Goal: Task Accomplishment & Management: Manage account settings

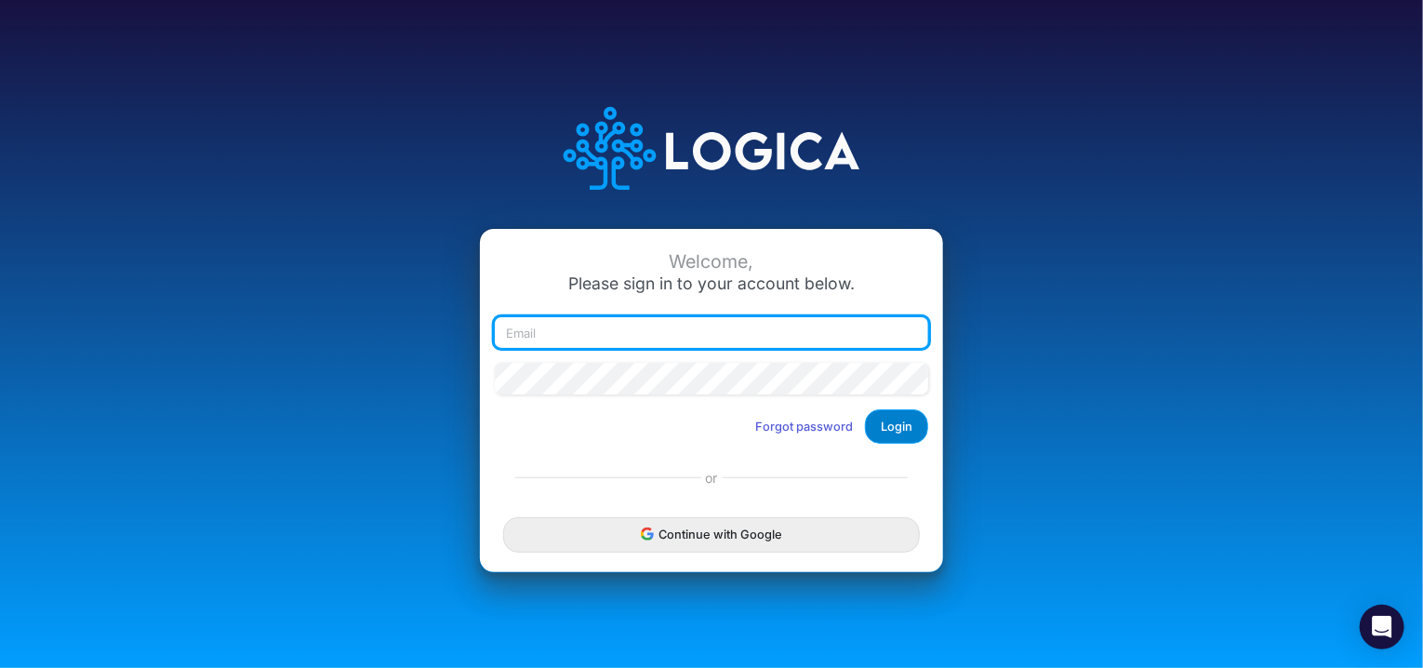
type input "[EMAIL_ADDRESS][DOMAIN_NAME]"
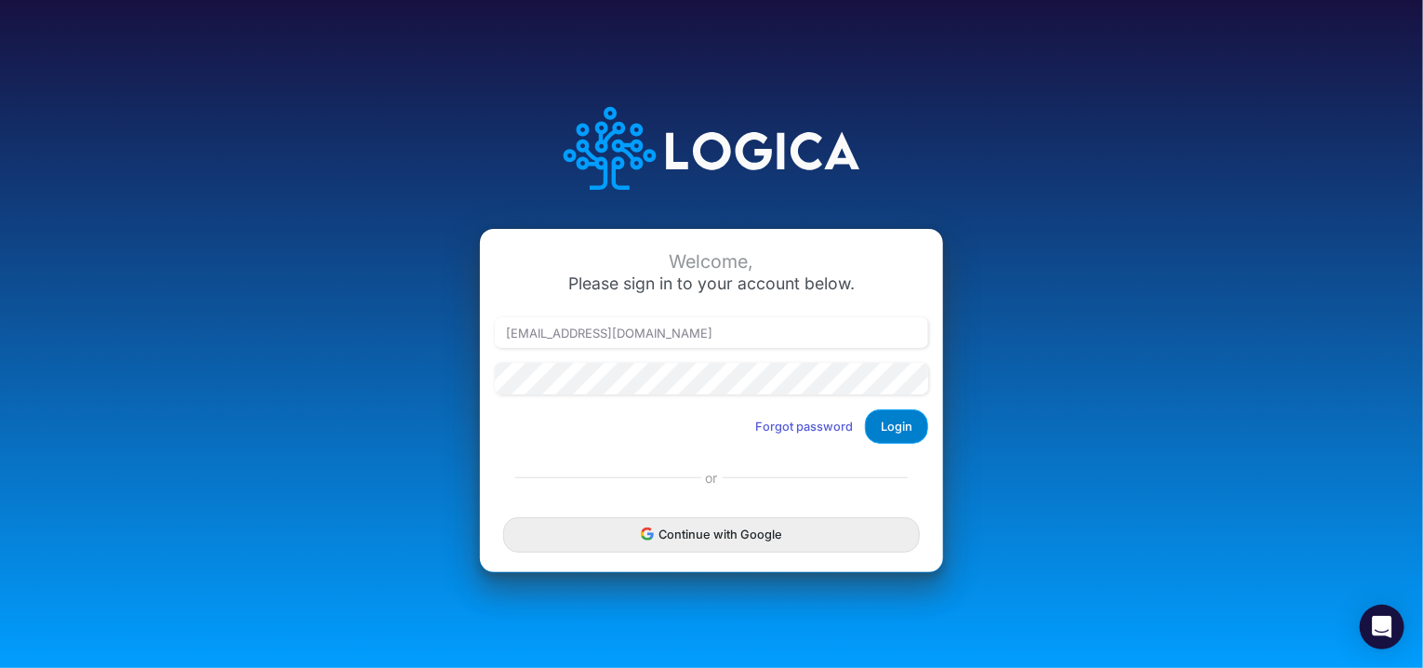
click at [911, 427] on button "Login" at bounding box center [896, 426] width 63 height 34
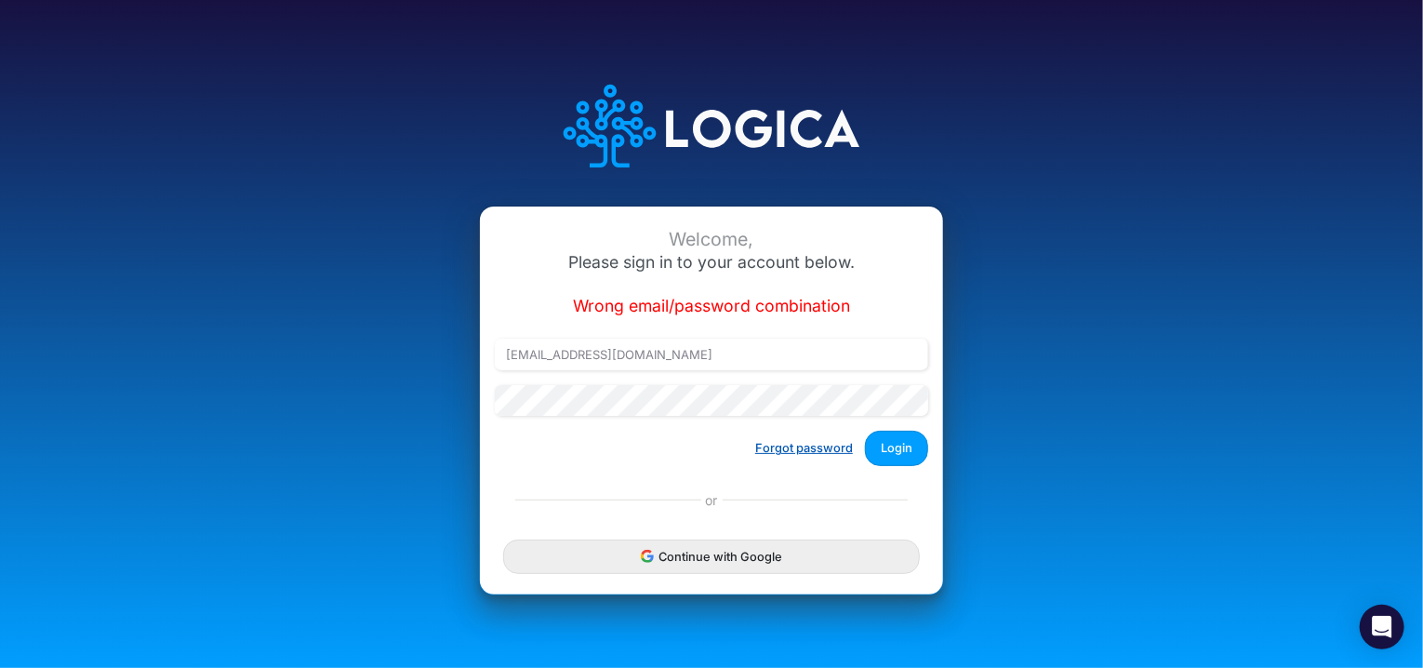
click at [789, 449] on button "Forgot password" at bounding box center [804, 447] width 122 height 31
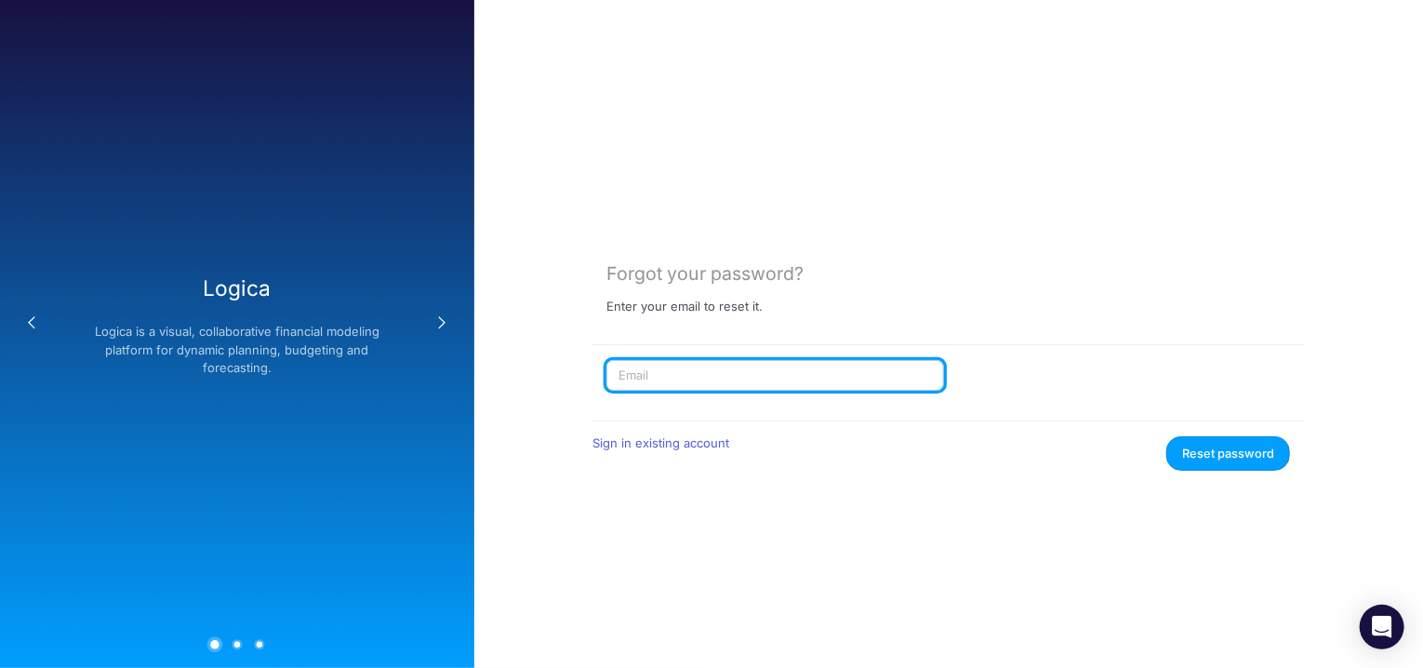
click at [653, 377] on input "text" at bounding box center [775, 376] width 338 height 32
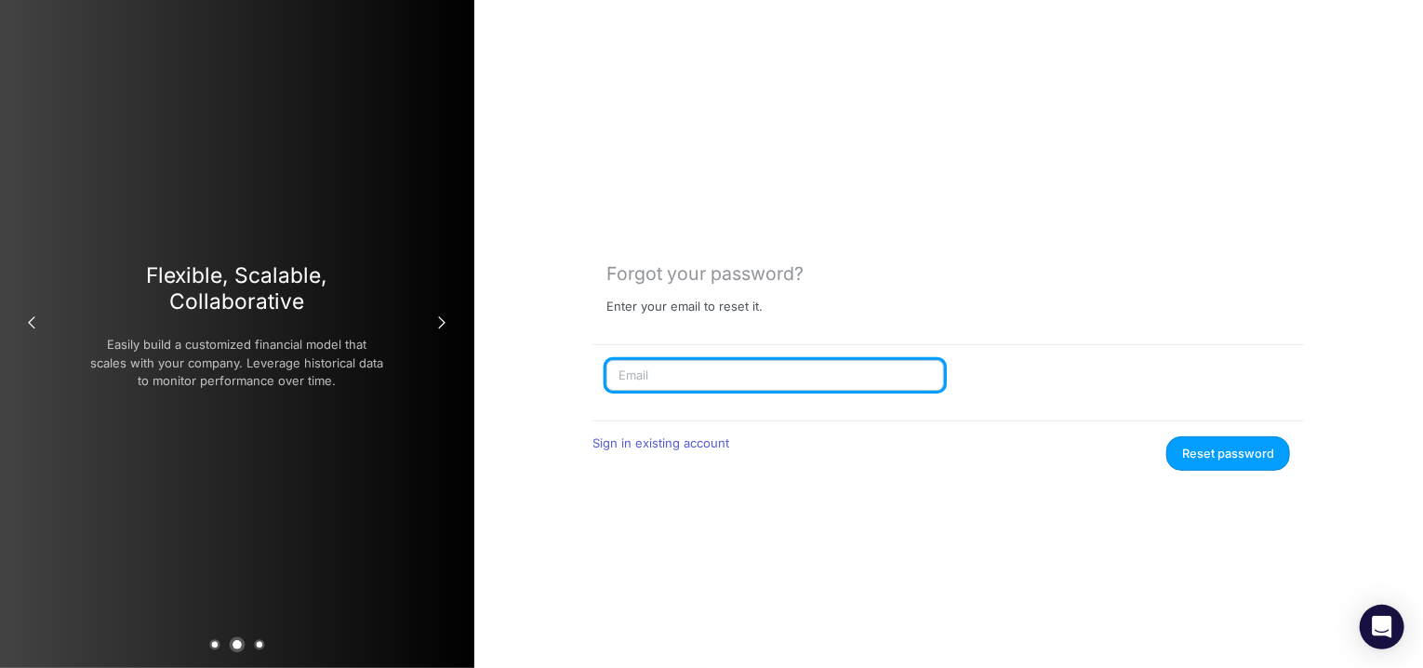
type input "[EMAIL_ADDRESS][DOMAIN_NAME]"
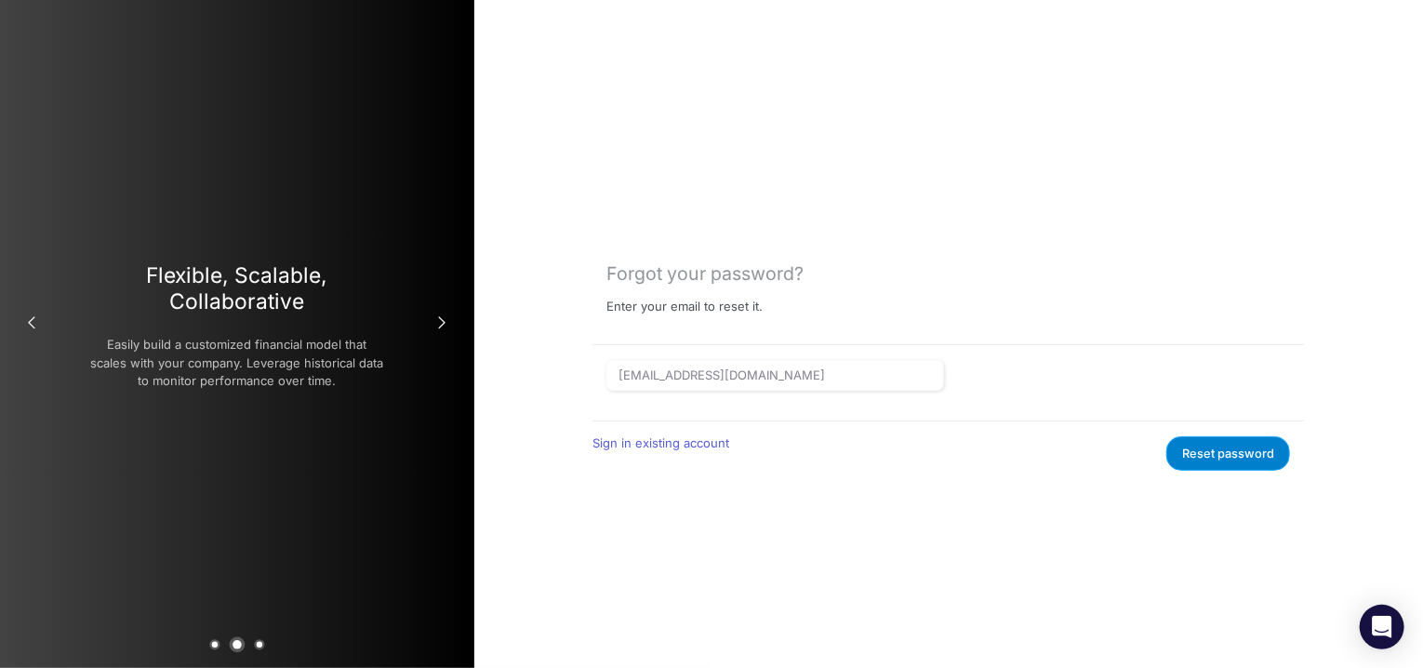
click at [1220, 456] on button "Reset password" at bounding box center [1228, 453] width 124 height 34
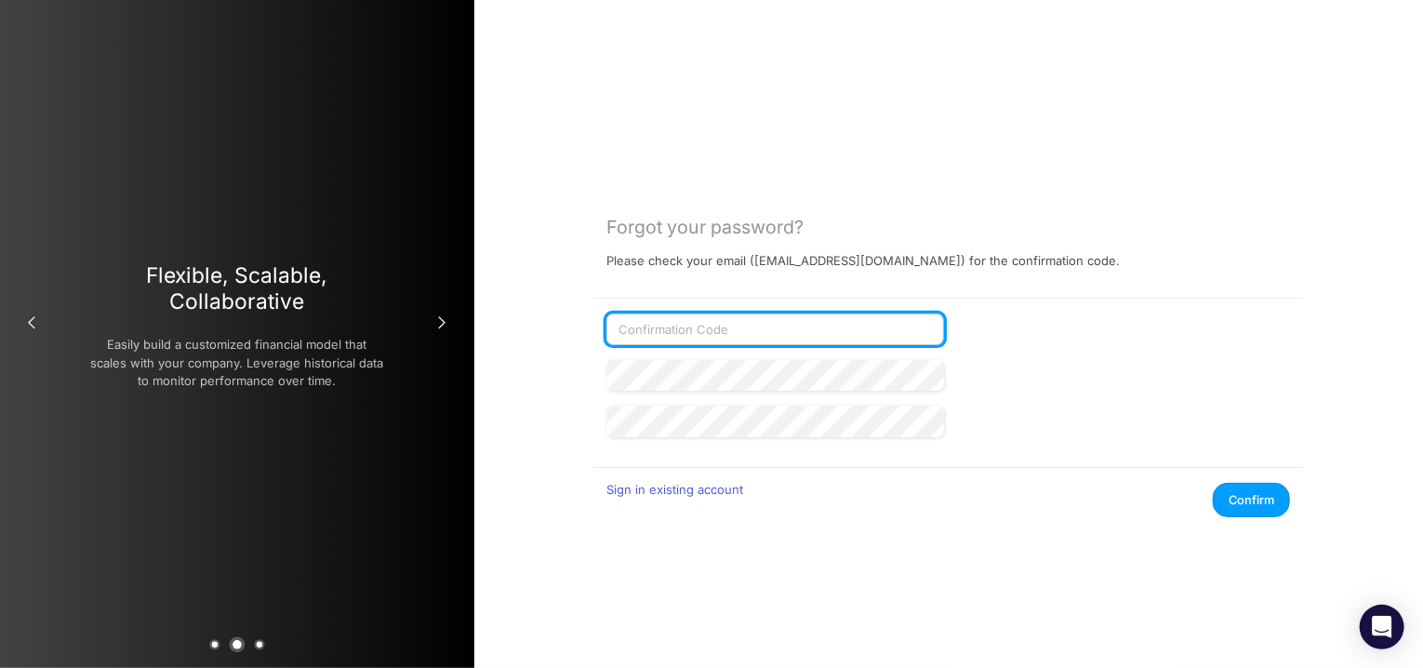
click at [691, 336] on input "text" at bounding box center [775, 329] width 338 height 32
paste input "626309"
type input "626309"
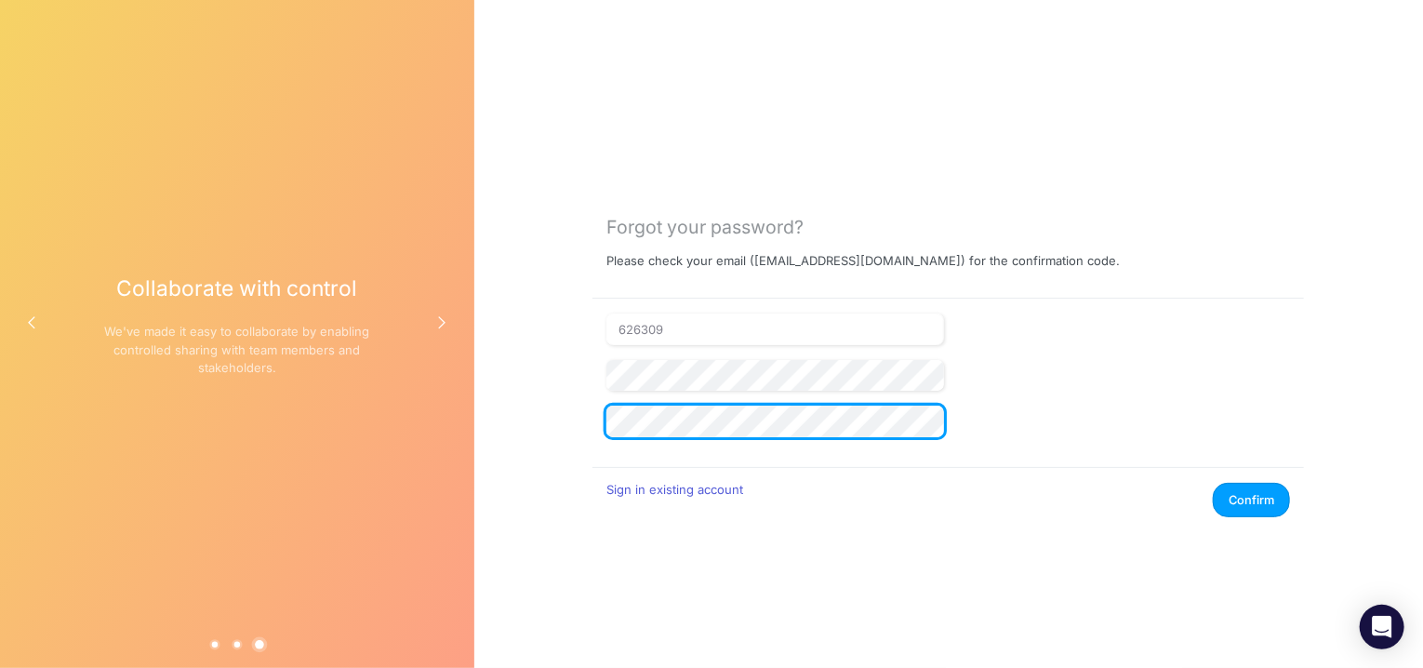
click at [1213, 483] on button "Confirm" at bounding box center [1251, 500] width 77 height 34
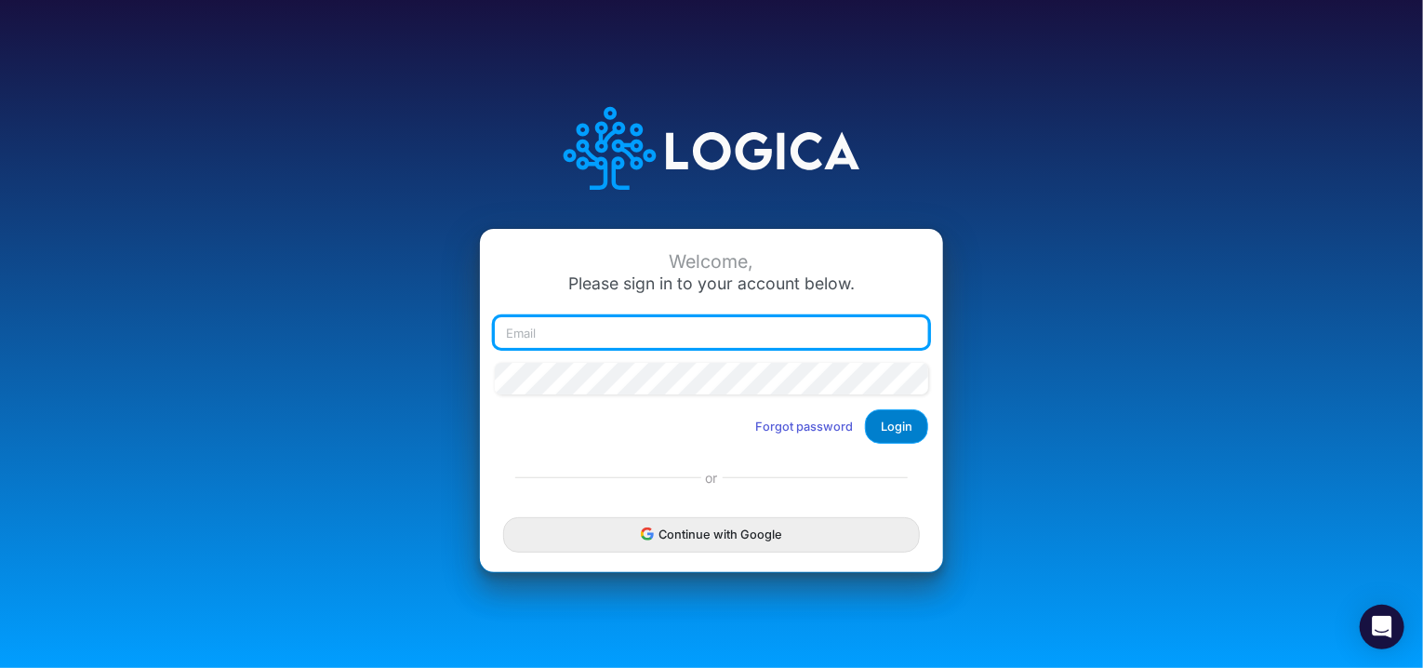
type input "[EMAIL_ADDRESS][DOMAIN_NAME]"
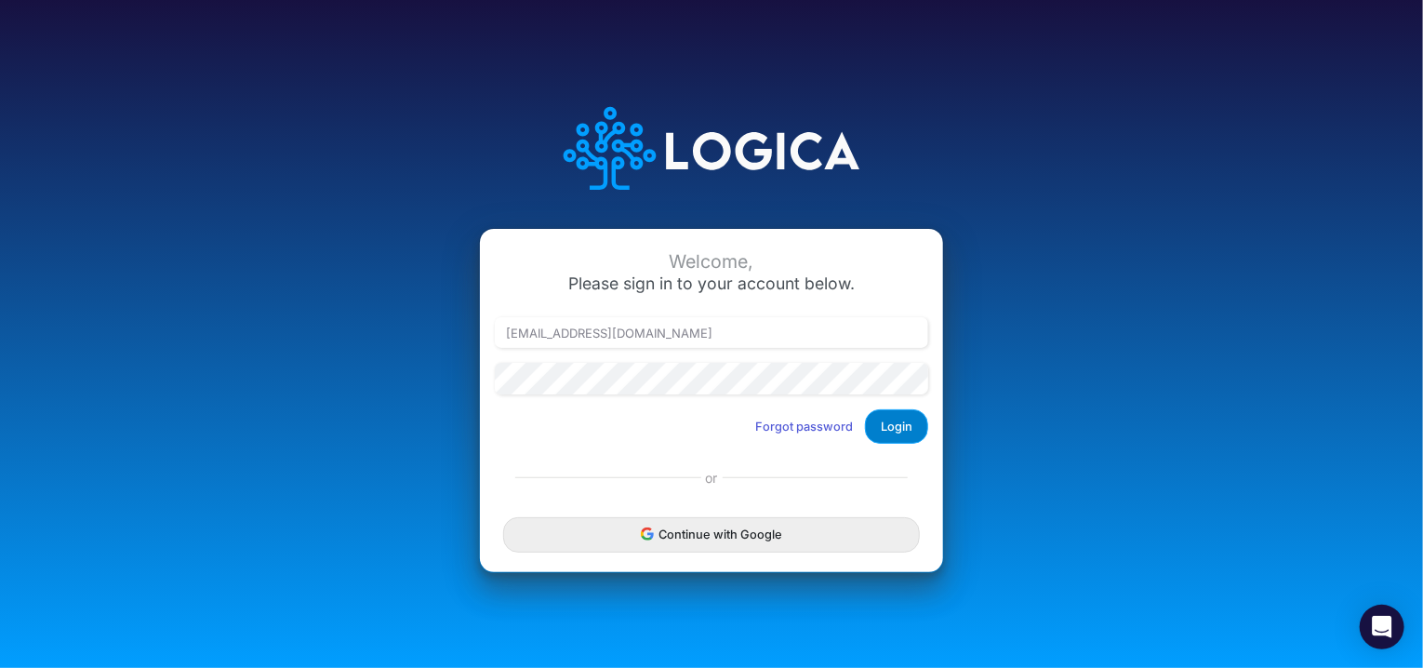
click at [912, 427] on button "Login" at bounding box center [896, 426] width 63 height 34
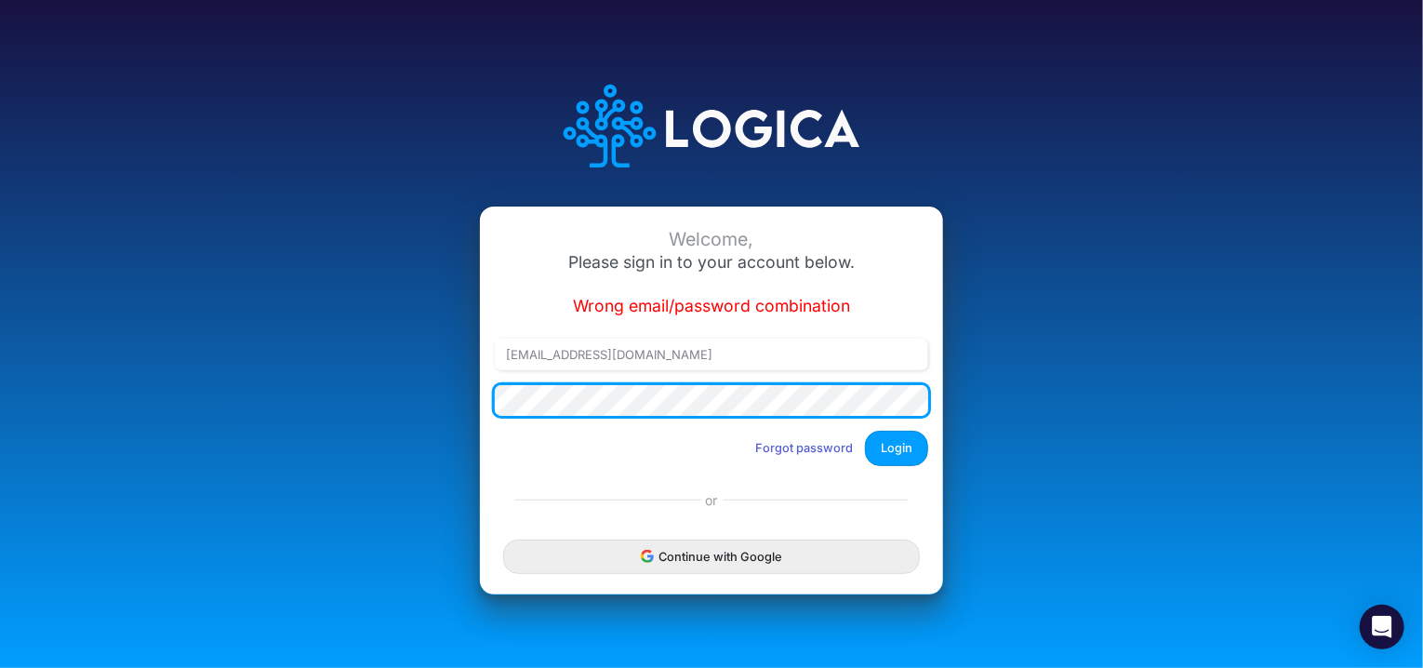
click at [274, 469] on div "Welcome, Please sign in to your account below. Wrong email/password combination…" at bounding box center [711, 333] width 948 height 574
click at [865, 431] on button "Login" at bounding box center [896, 448] width 63 height 34
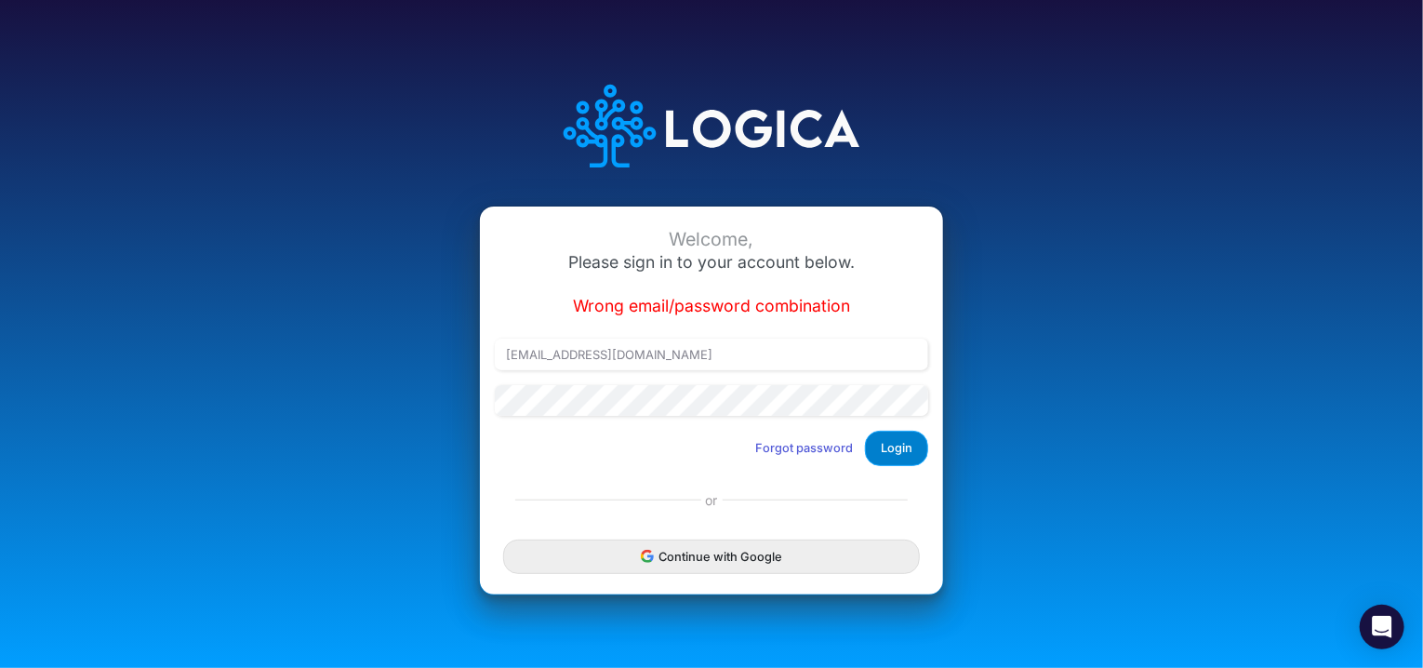
click at [914, 452] on button "Login" at bounding box center [896, 448] width 63 height 34
click at [792, 444] on button "Forgot password" at bounding box center [804, 447] width 122 height 31
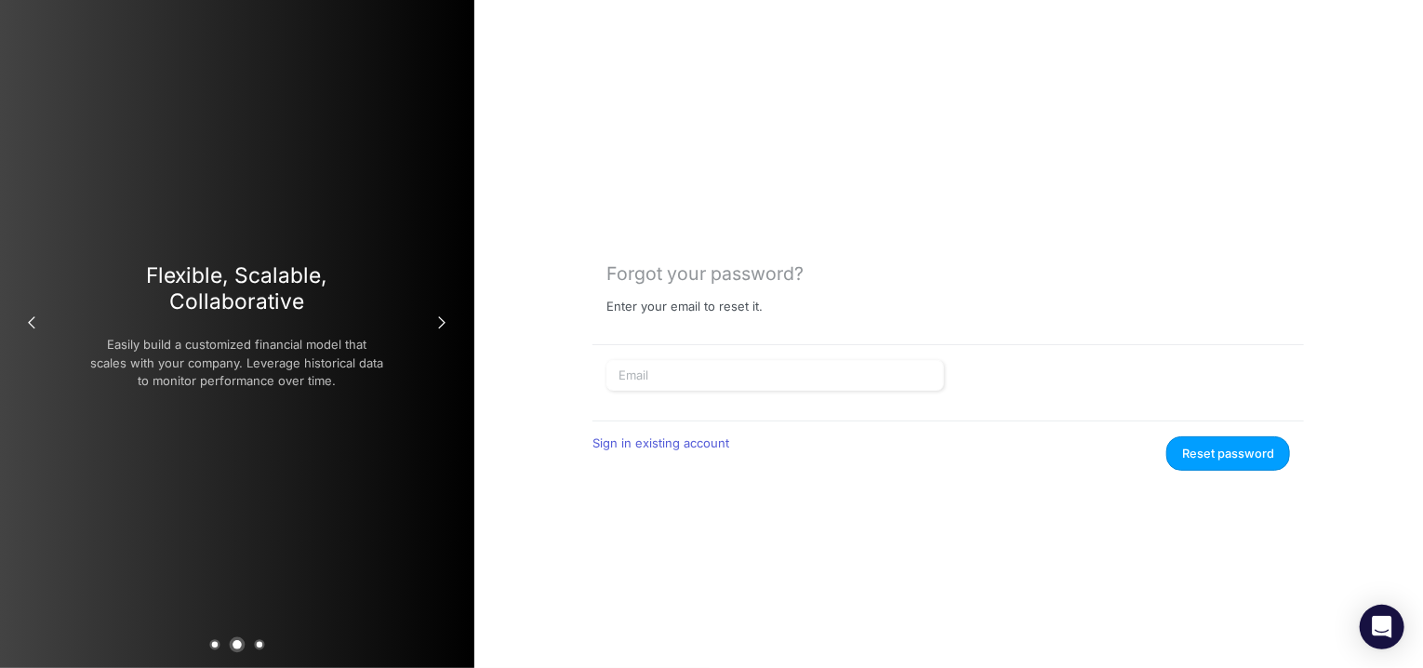
click at [674, 393] on div at bounding box center [775, 383] width 347 height 46
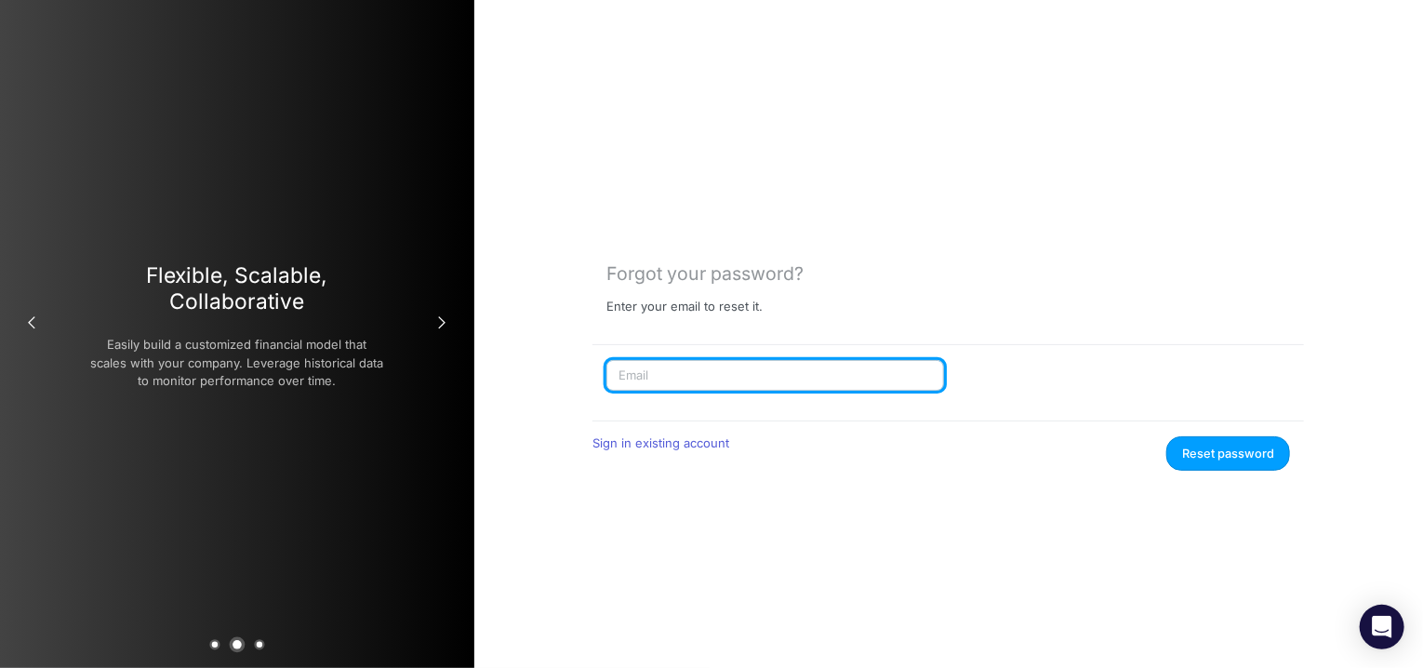
click at [669, 373] on input "text" at bounding box center [775, 376] width 338 height 32
type input "[EMAIL_ADDRESS][DOMAIN_NAME]"
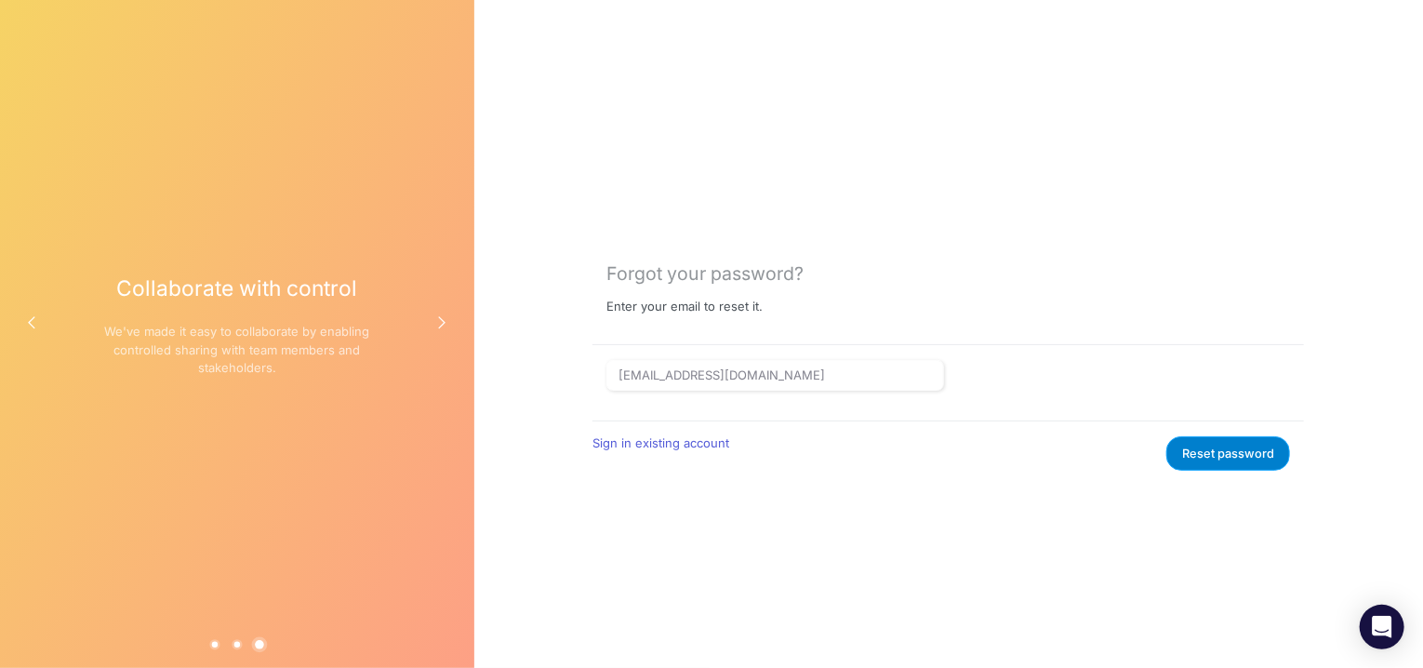
click at [1194, 456] on button "Reset password" at bounding box center [1228, 453] width 124 height 34
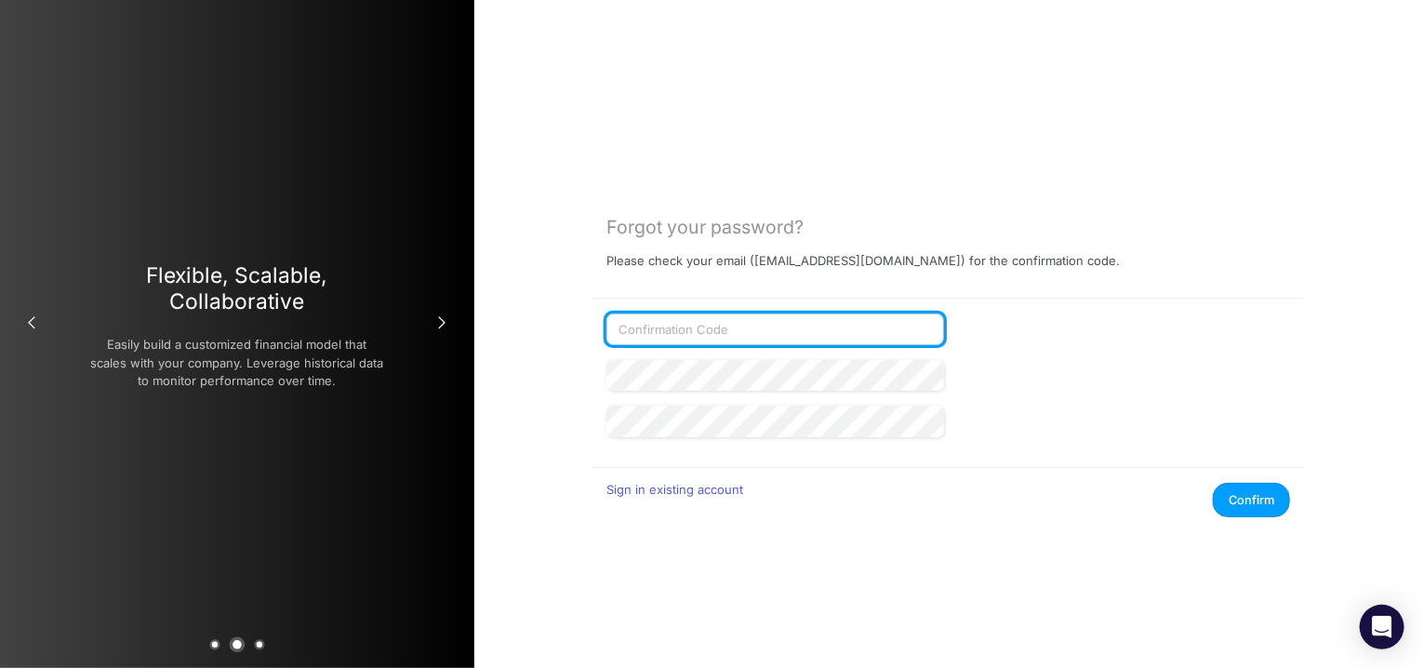
click at [709, 334] on input "text" at bounding box center [775, 329] width 338 height 32
paste input "626309"
type input "626309"
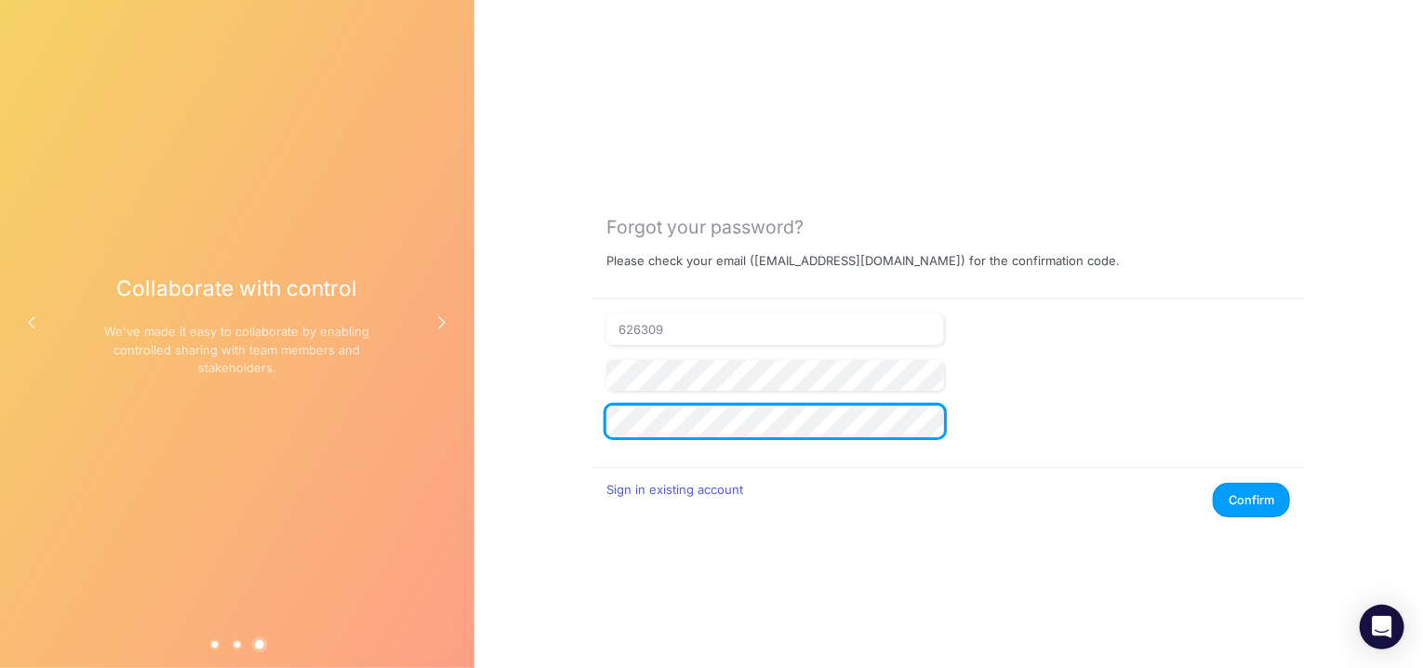
click at [1213, 483] on button "Confirm" at bounding box center [1251, 500] width 77 height 34
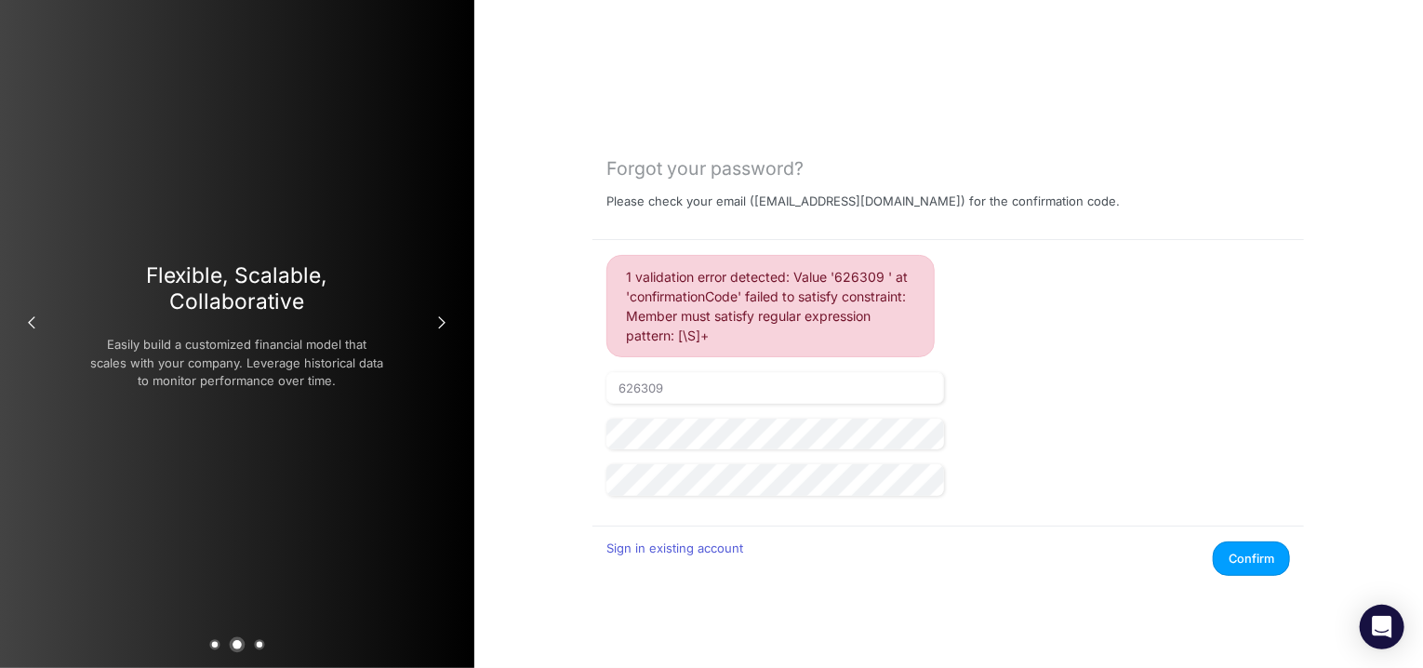
click at [829, 316] on div "1 validation error detected: Value '626309 ' at 'confirmationCode' failed to sa…" at bounding box center [770, 306] width 328 height 102
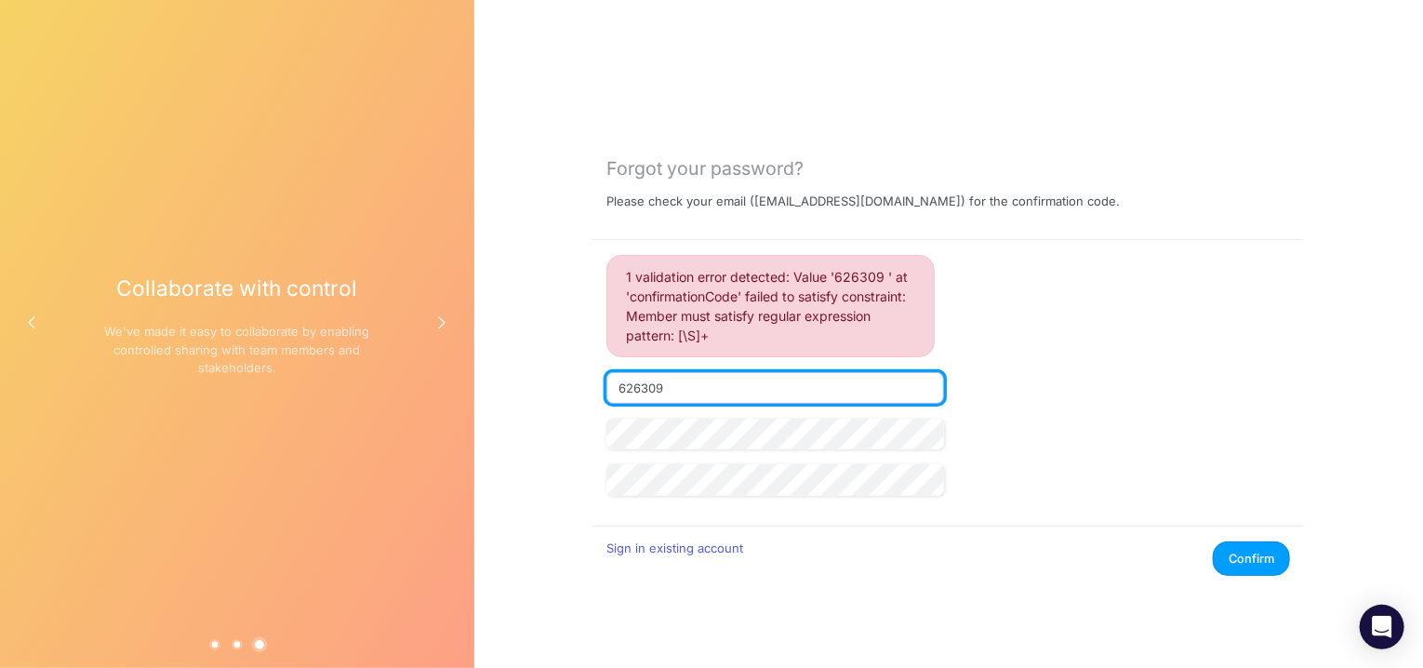
drag, startPoint x: 718, startPoint y: 395, endPoint x: 581, endPoint y: 396, distance: 136.7
click at [581, 396] on div "Forgot your password? Please check your email ( rswan@heritage-communities.com …" at bounding box center [948, 334] width 948 height 668
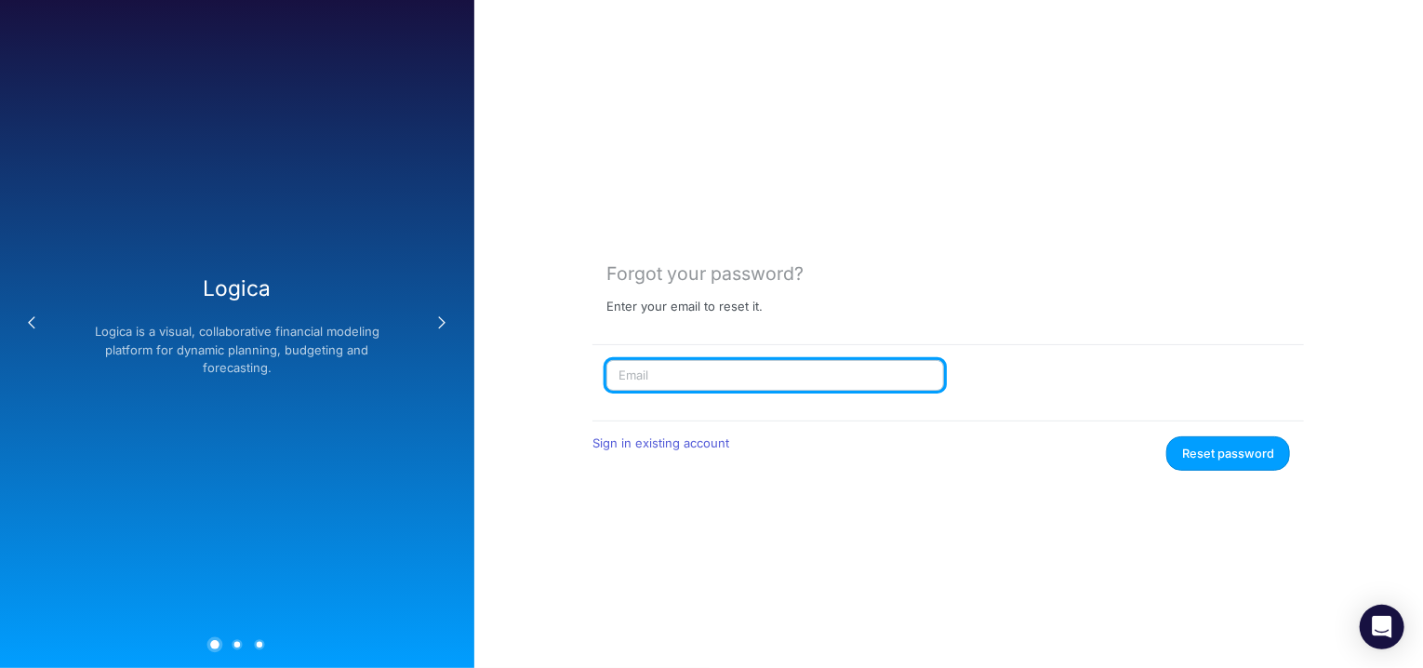
click at [703, 376] on input "text" at bounding box center [775, 376] width 338 height 32
type input "[EMAIL_ADDRESS][DOMAIN_NAME]"
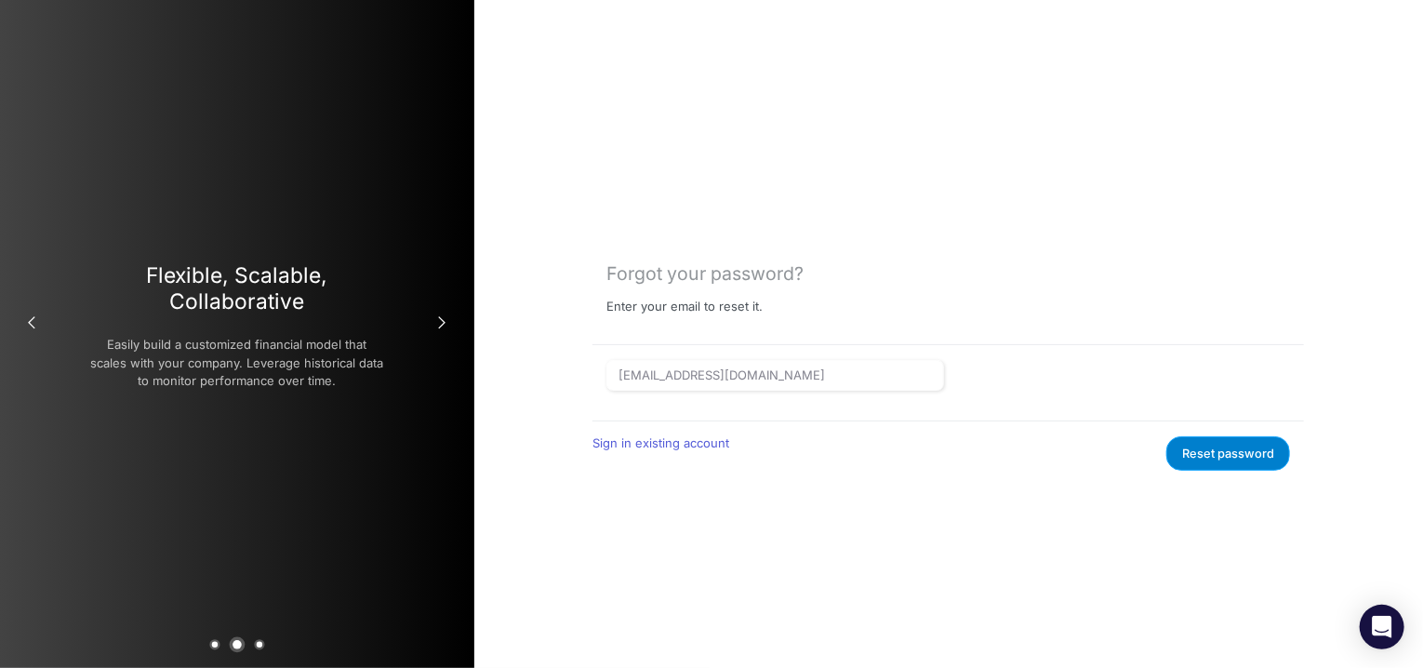
click at [1220, 449] on button "Reset password" at bounding box center [1228, 453] width 124 height 34
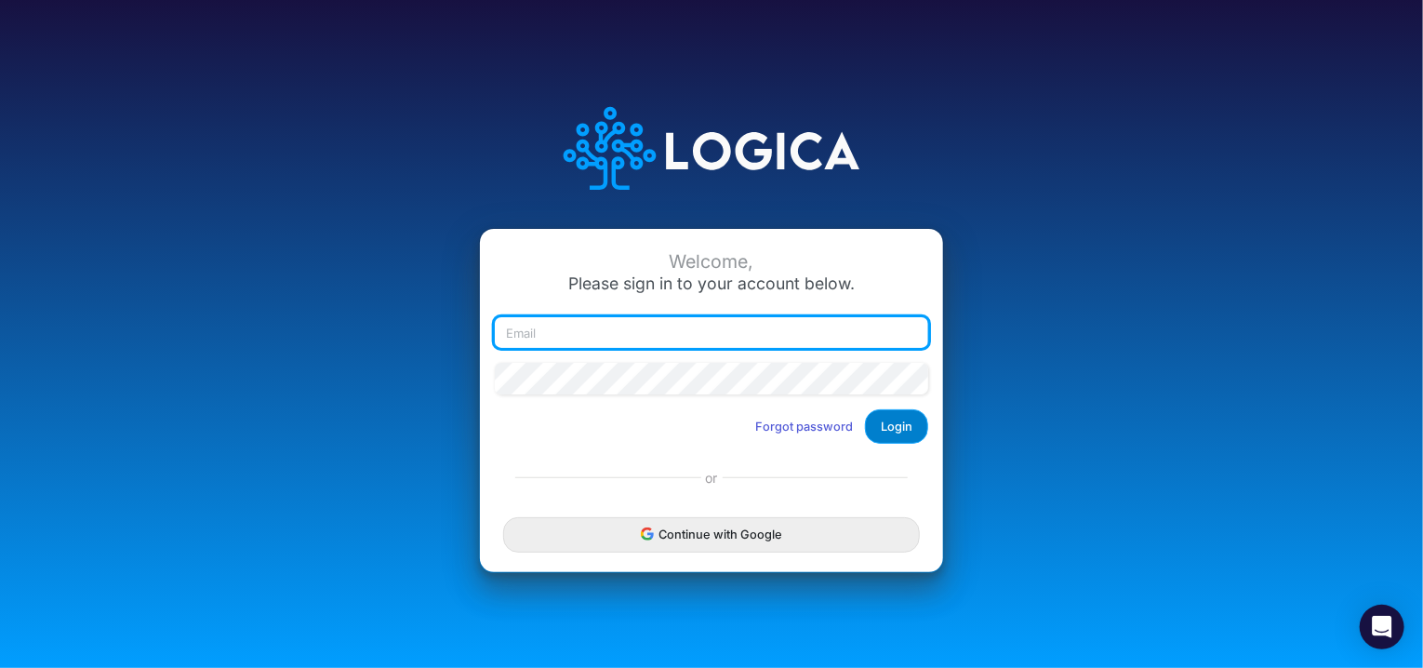
type input "[EMAIL_ADDRESS][DOMAIN_NAME]"
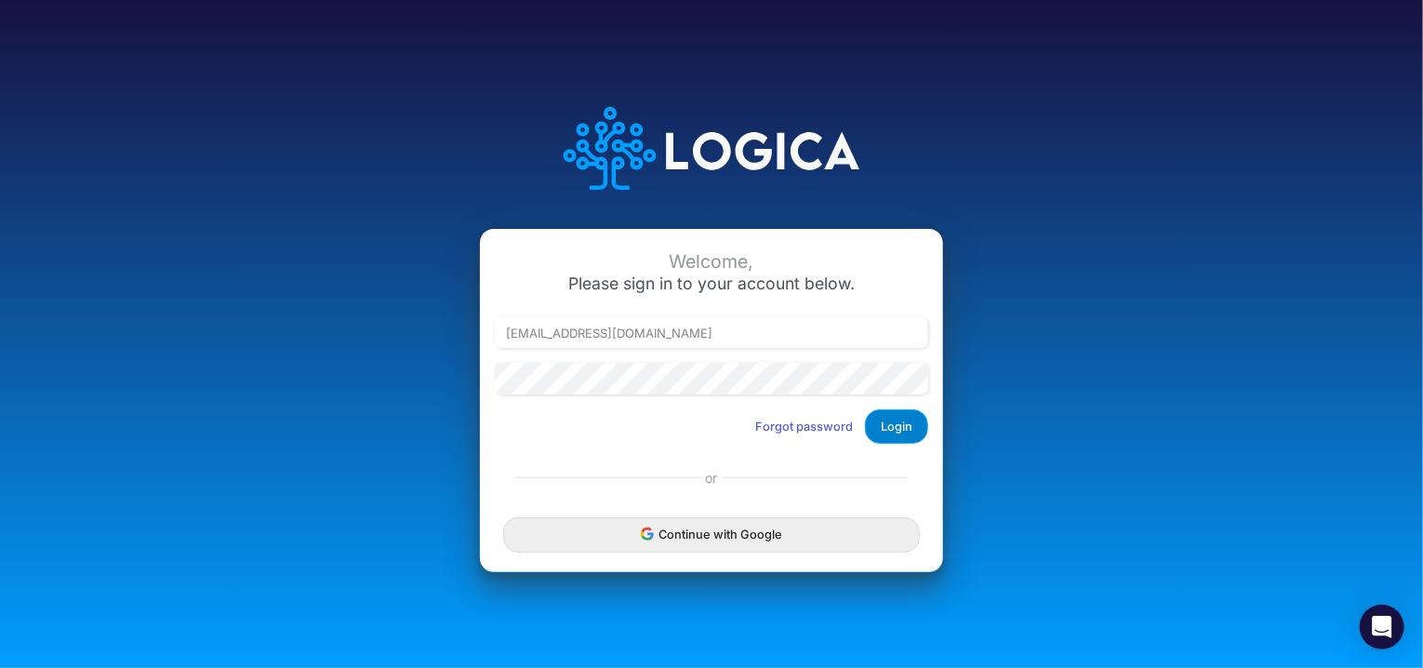
click at [915, 418] on button "Login" at bounding box center [896, 426] width 63 height 34
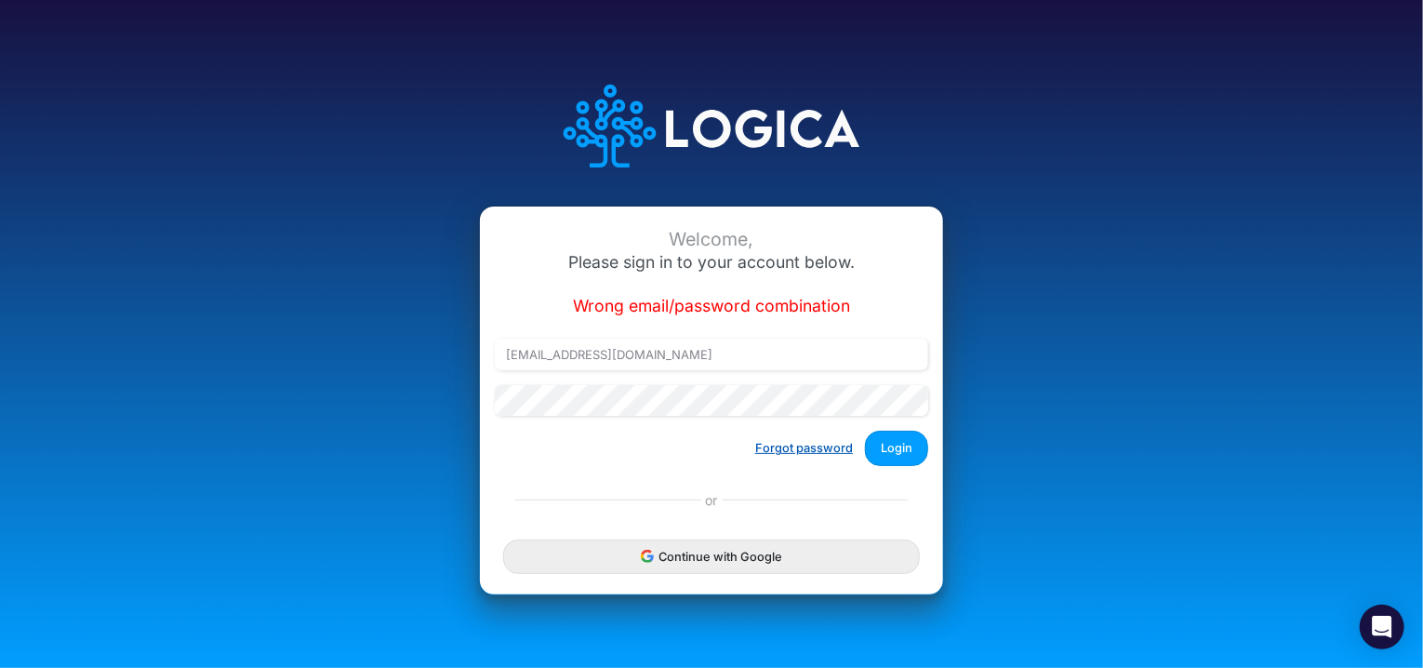
click at [811, 450] on button "Forgot password" at bounding box center [804, 447] width 122 height 31
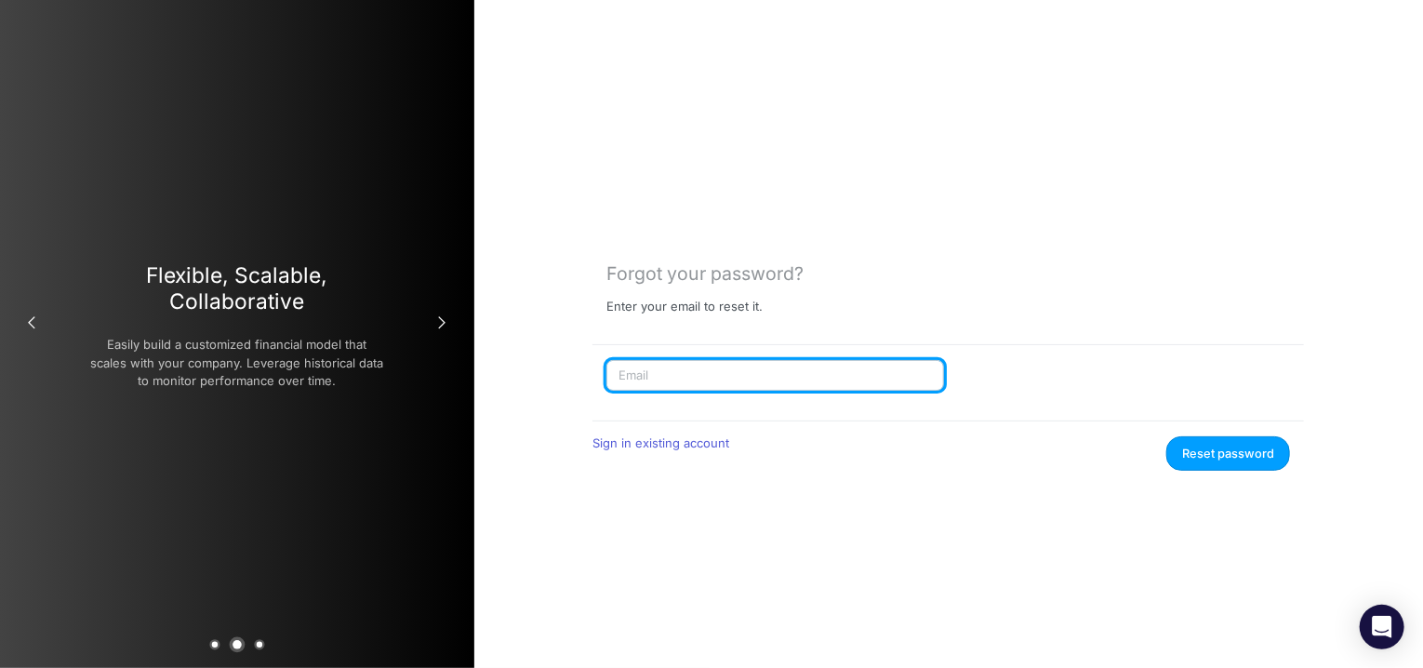
click at [735, 369] on input "text" at bounding box center [775, 376] width 338 height 32
type input "[EMAIL_ADDRESS][DOMAIN_NAME]"
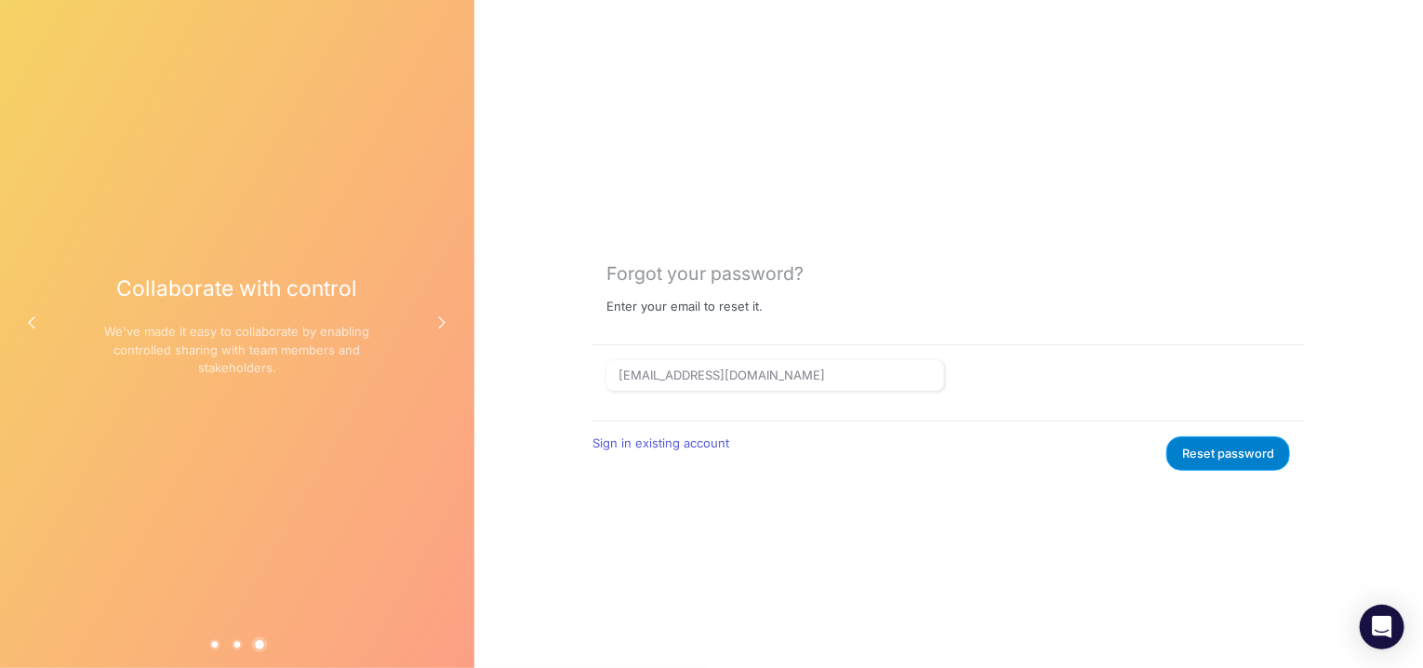
click at [1258, 455] on button "Reset password" at bounding box center [1228, 453] width 124 height 34
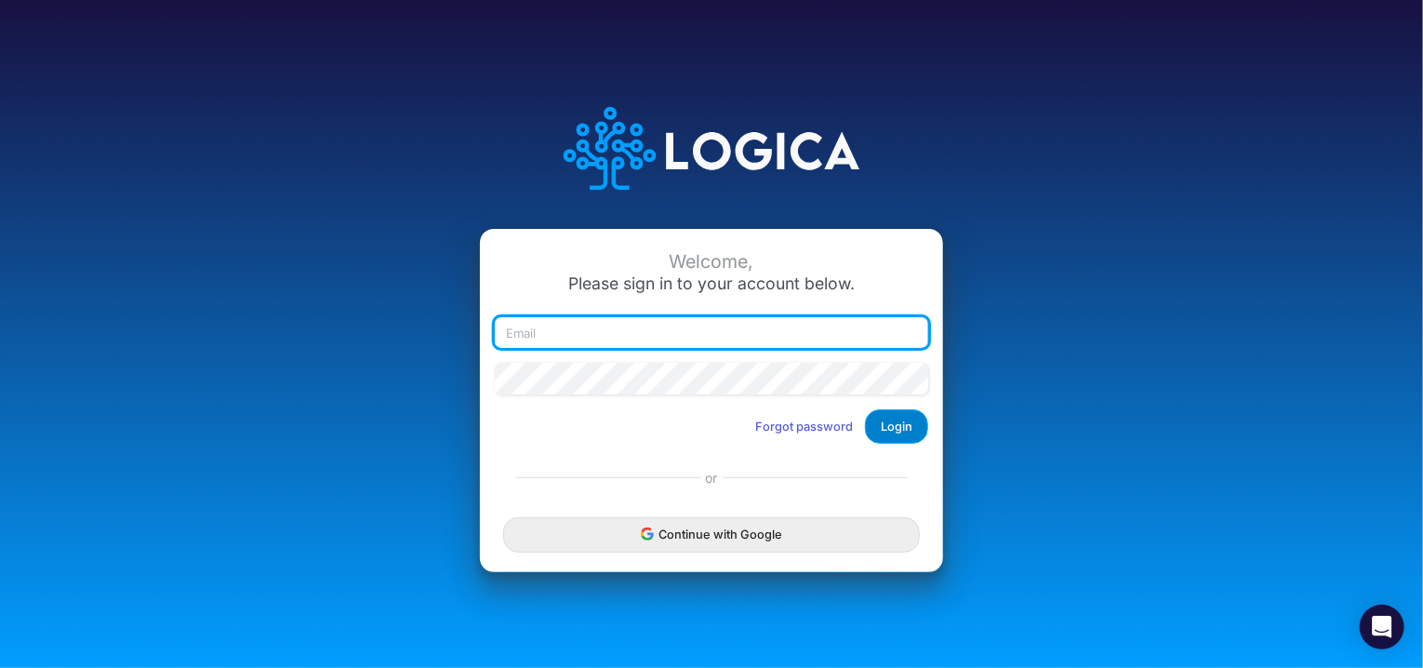
type input "[EMAIL_ADDRESS][DOMAIN_NAME]"
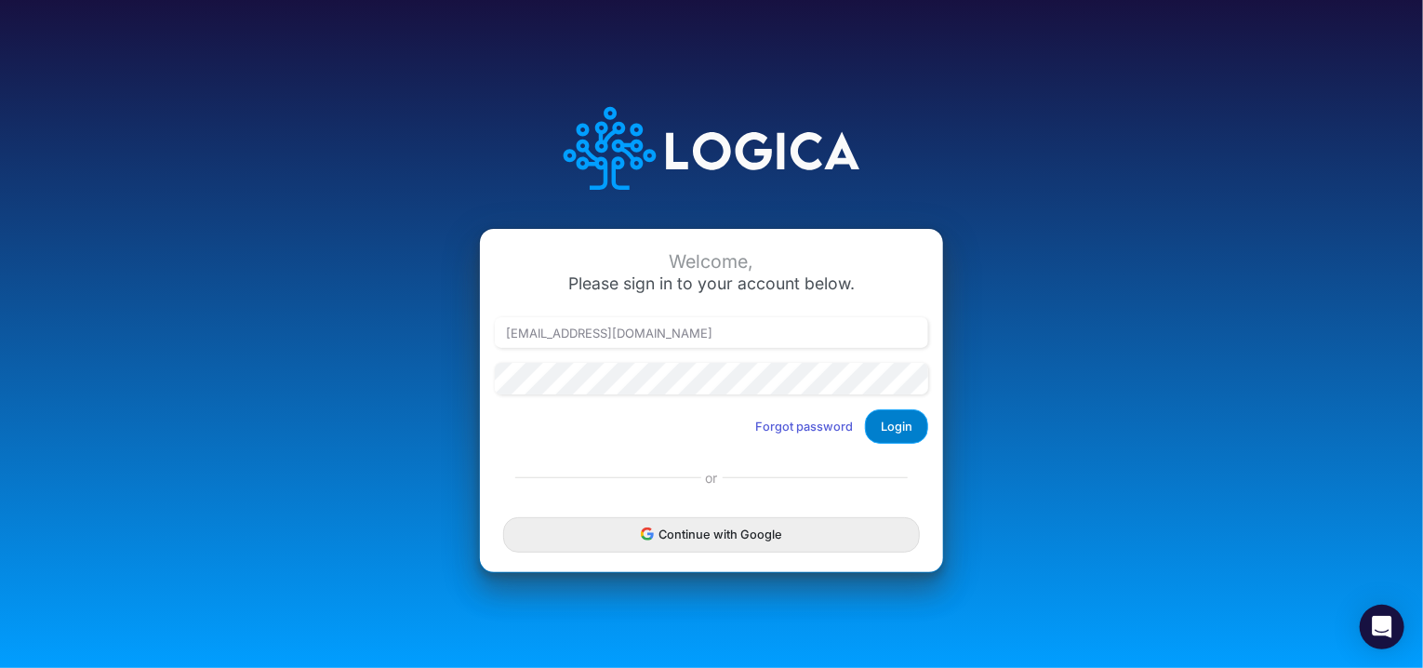
click at [891, 433] on button "Login" at bounding box center [896, 426] width 63 height 34
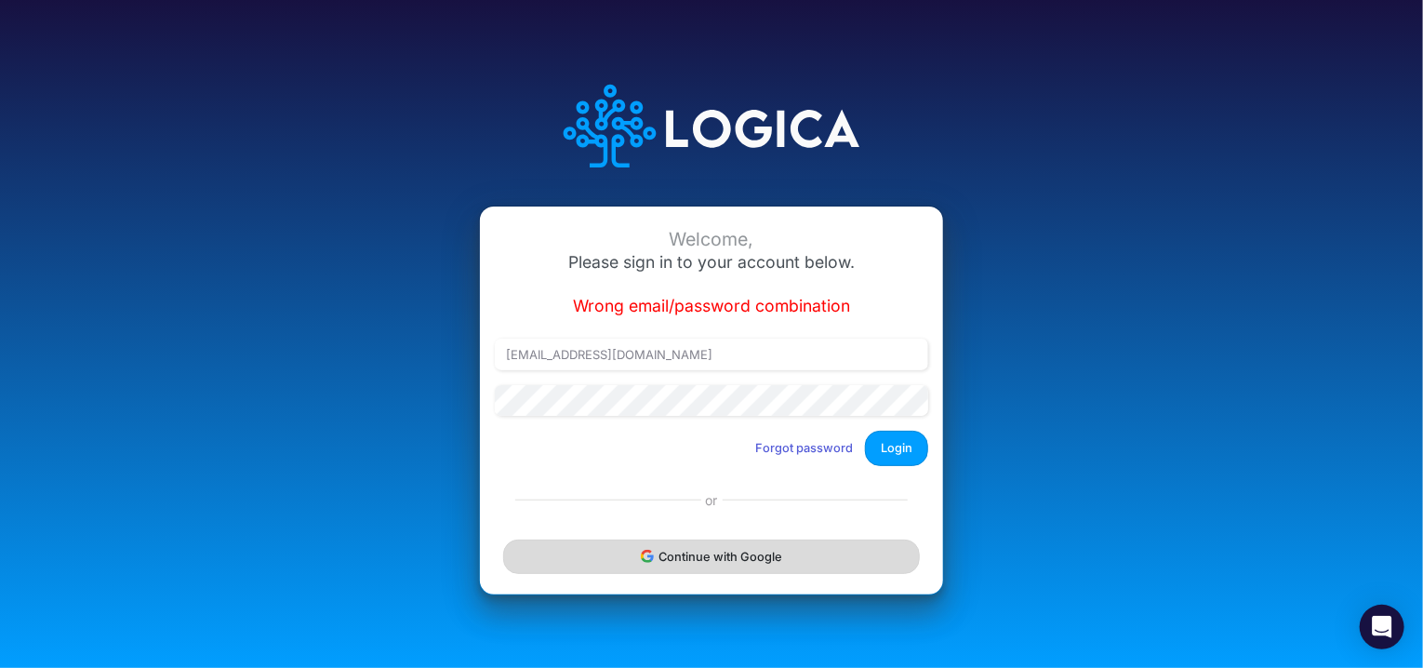
click at [797, 566] on button "Continue with Google" at bounding box center [711, 556] width 417 height 34
